Goal: Register for event/course

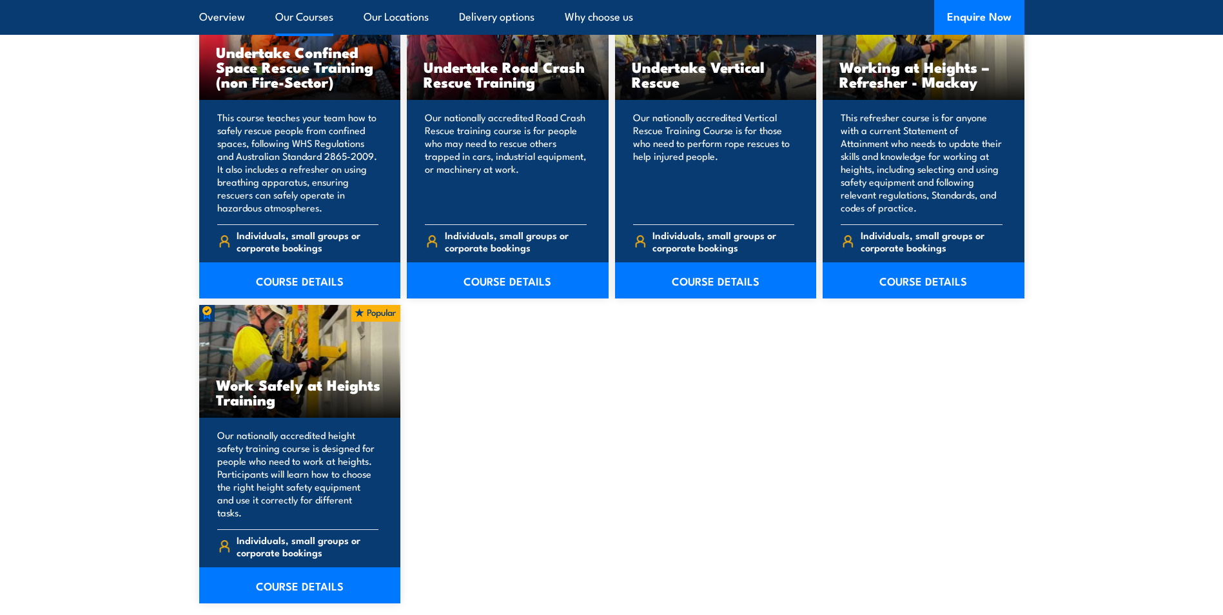
scroll to position [1483, 0]
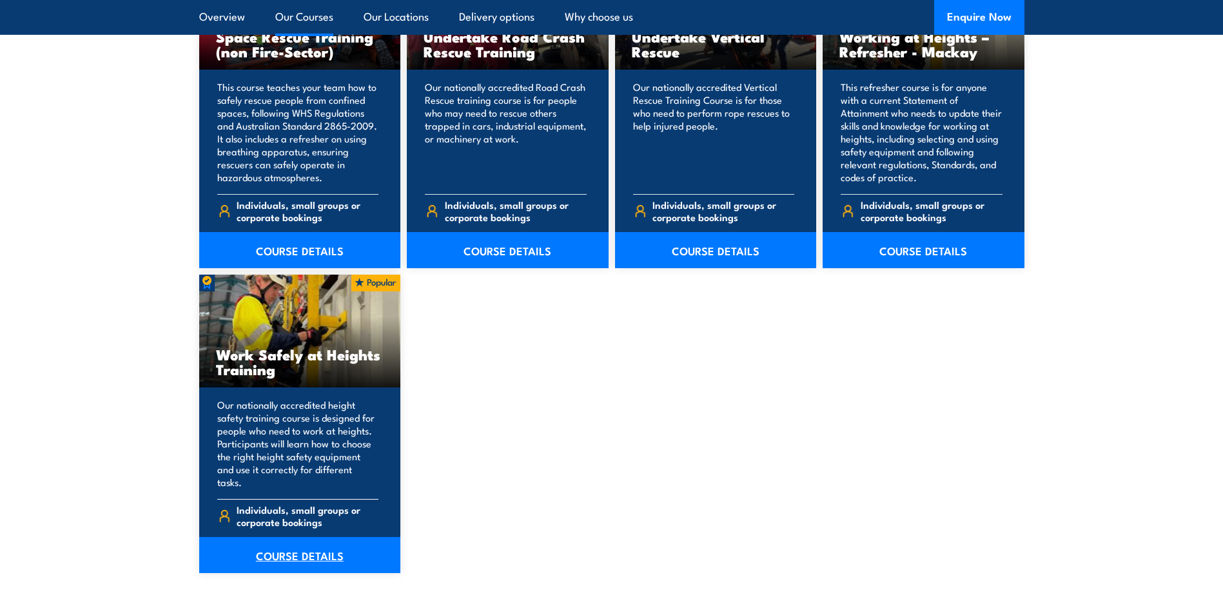
click at [306, 538] on link "COURSE DETAILS" at bounding box center [300, 555] width 202 height 36
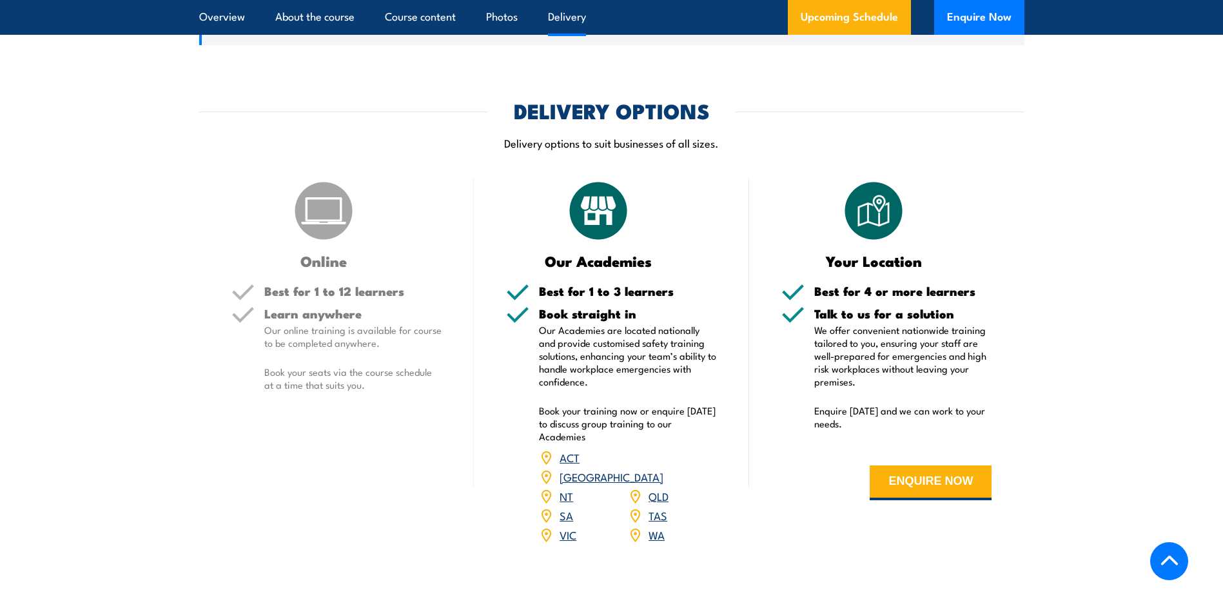
scroll to position [1483, 0]
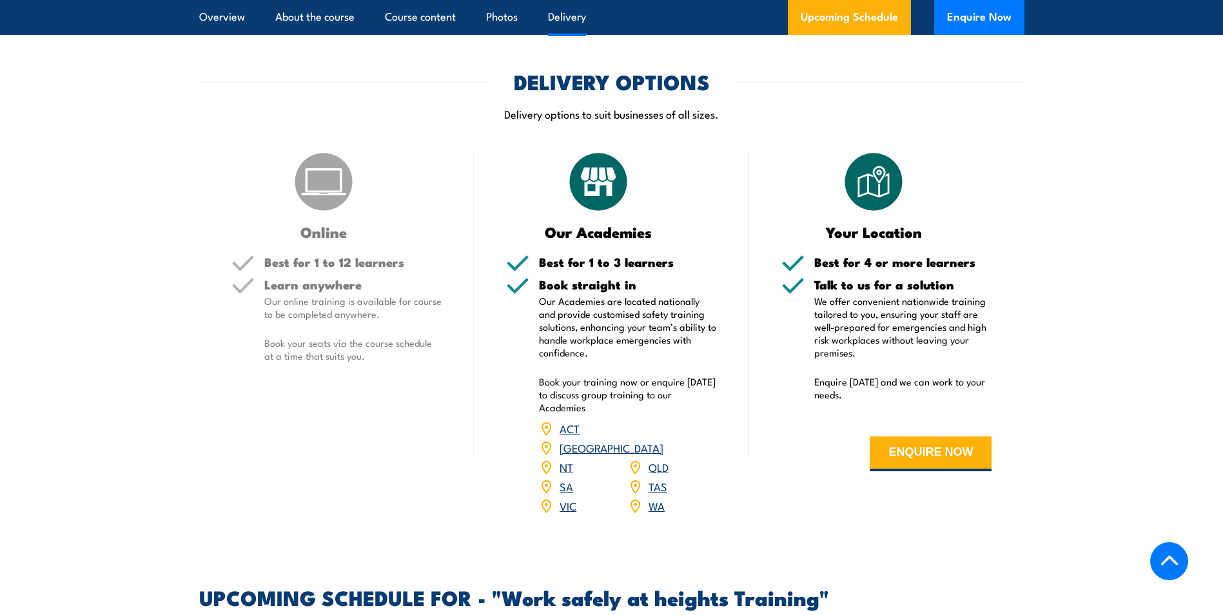
click at [660, 459] on link "QLD" at bounding box center [659, 466] width 20 height 15
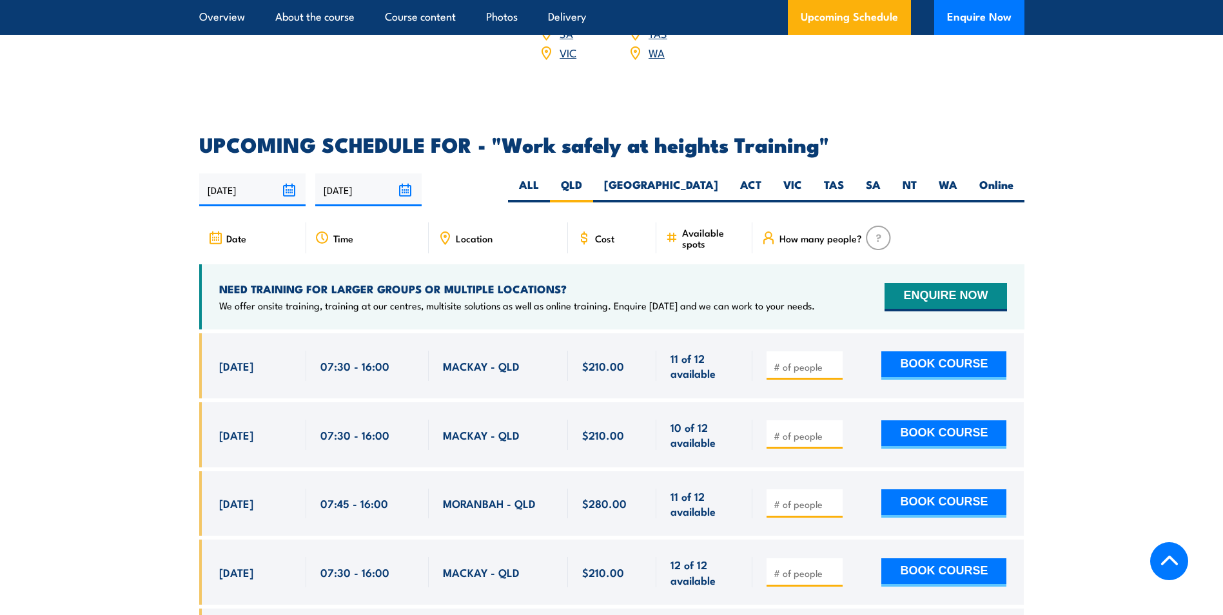
scroll to position [2052, 0]
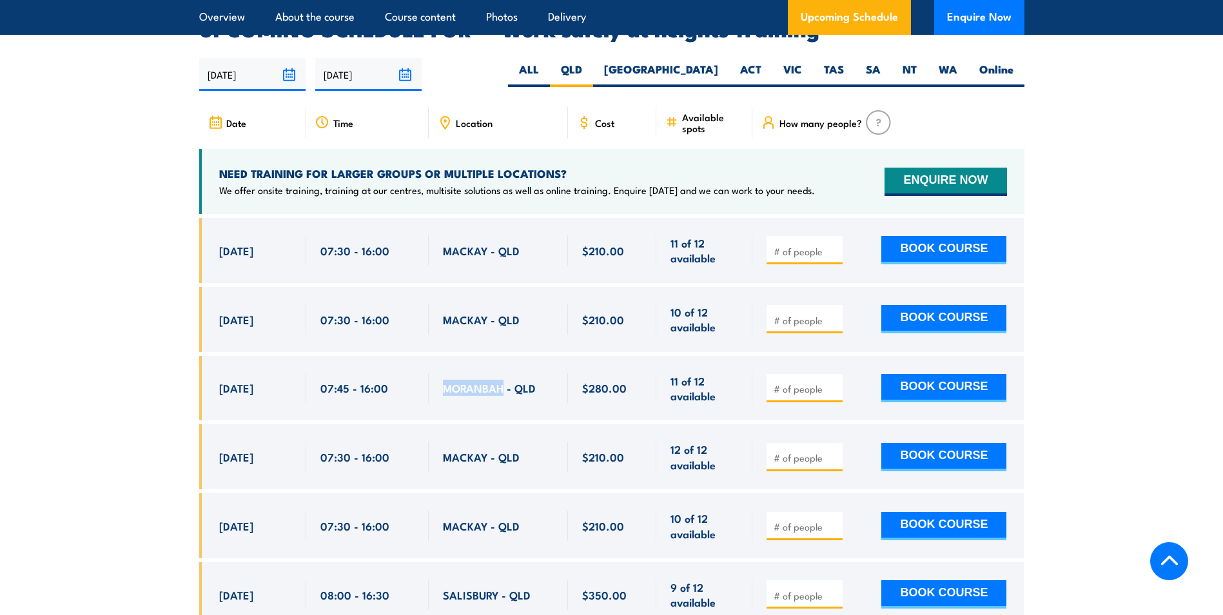
drag, startPoint x: 440, startPoint y: 371, endPoint x: 502, endPoint y: 382, distance: 63.0
click at [502, 382] on div "MORANBAH - QLD" at bounding box center [498, 388] width 139 height 65
copy span "MORANBAH"
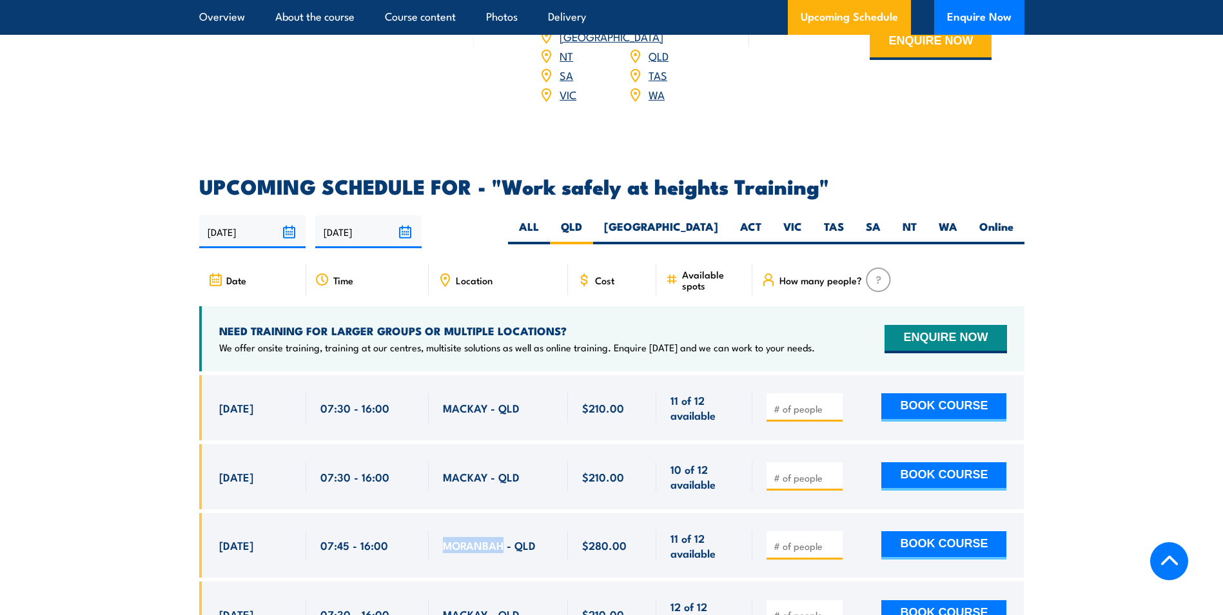
scroll to position [1859, 0]
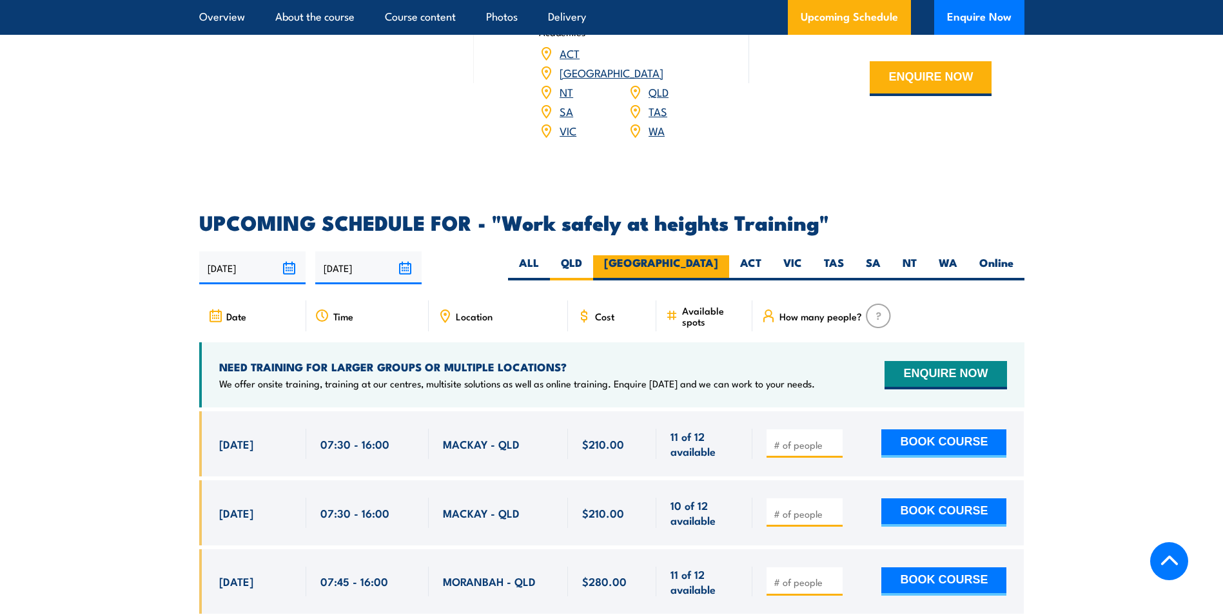
click at [713, 255] on label "[GEOGRAPHIC_DATA]" at bounding box center [661, 267] width 136 height 25
click at [718, 255] on input "[GEOGRAPHIC_DATA]" at bounding box center [722, 259] width 8 height 8
radio input "true"
click at [593, 255] on label "QLD" at bounding box center [571, 267] width 43 height 25
click at [591, 255] on input "QLD" at bounding box center [586, 259] width 8 height 8
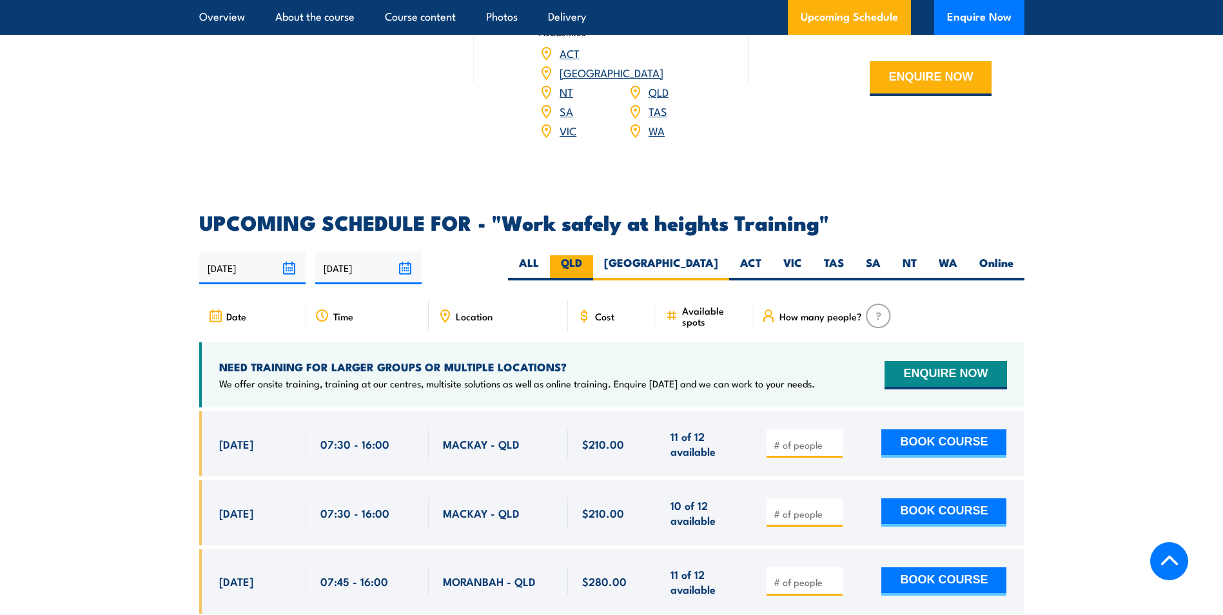
radio input "true"
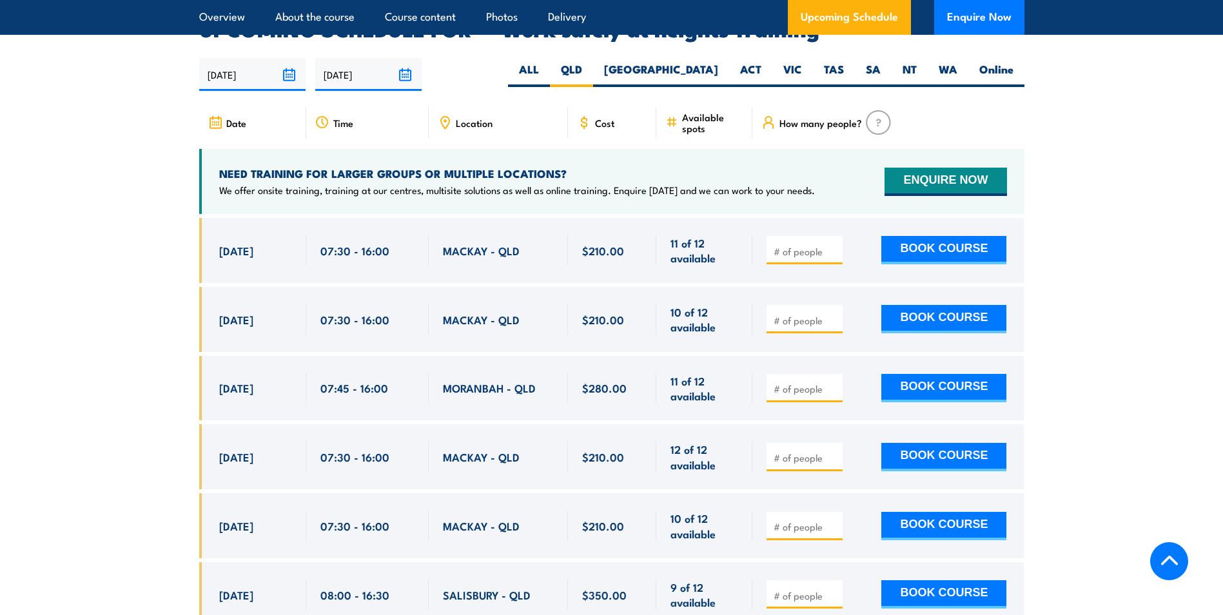
scroll to position [2117, 0]
